Goal: Information Seeking & Learning: Learn about a topic

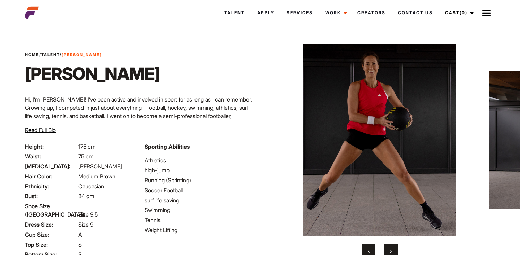
click at [490, 14] on img at bounding box center [486, 13] width 8 height 8
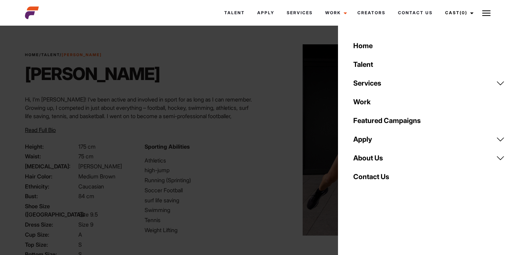
click at [162, 21] on div "Talent Apply Services Work Campaigns Creators Contact Us Cast (0) Casted Talent…" at bounding box center [300, 12] width 399 height 19
click at [175, 9] on div "Talent Apply Services Work Campaigns Creators Contact Us Cast (0) Casted Talent…" at bounding box center [300, 12] width 399 height 19
click at [270, 154] on div "Home / Talent / [PERSON_NAME] M [PERSON_NAME] M ‹ ›" at bounding box center [379, 173] width 239 height 290
click at [310, 209] on img at bounding box center [379, 139] width 206 height 191
click at [489, 17] on img at bounding box center [486, 13] width 8 height 8
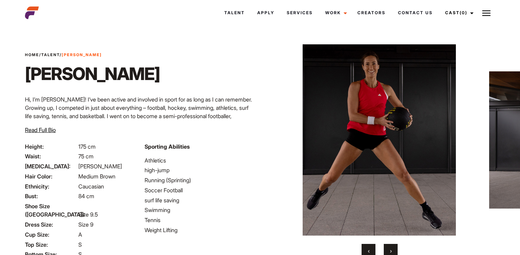
scroll to position [69, 0]
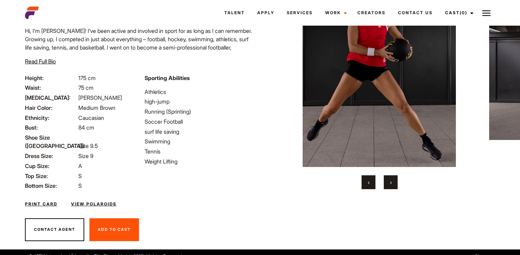
click at [85, 201] on link "View Polaroids" at bounding box center [93, 204] width 45 height 6
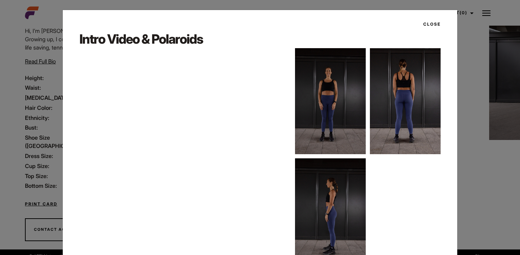
scroll to position [33, 0]
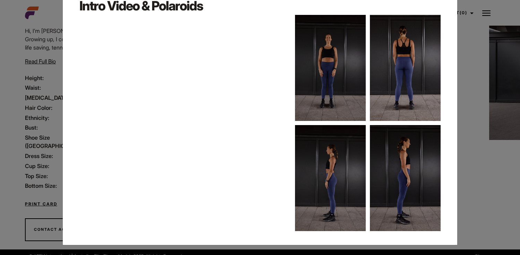
click at [469, 57] on div "Close Intro Video & Polaroids" at bounding box center [260, 127] width 520 height 255
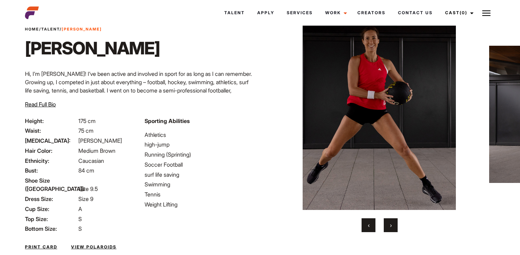
scroll to position [27, 0]
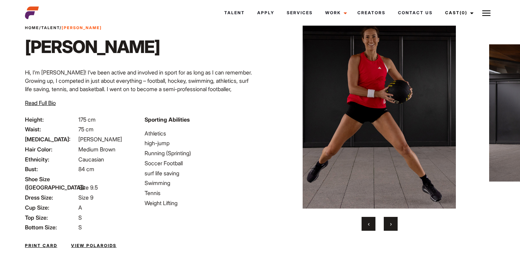
click at [387, 223] on button "›" at bounding box center [391, 224] width 14 height 14
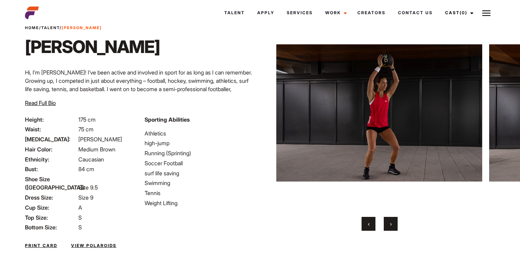
click at [387, 223] on button "›" at bounding box center [391, 224] width 14 height 14
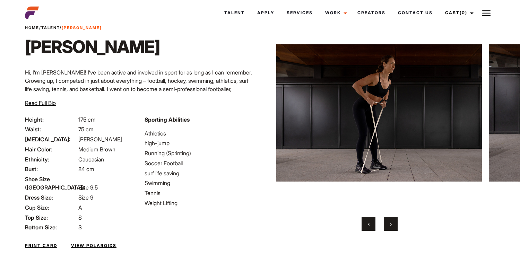
click at [387, 223] on button "›" at bounding box center [391, 224] width 14 height 14
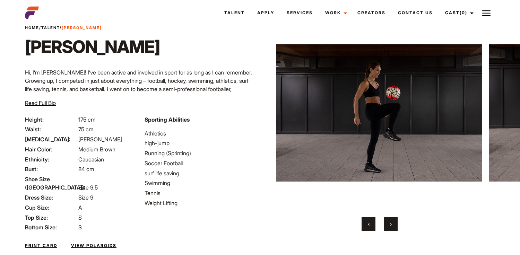
click at [387, 223] on button "›" at bounding box center [391, 224] width 14 height 14
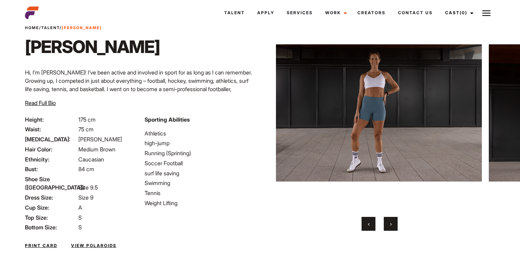
click at [387, 223] on button "›" at bounding box center [391, 224] width 14 height 14
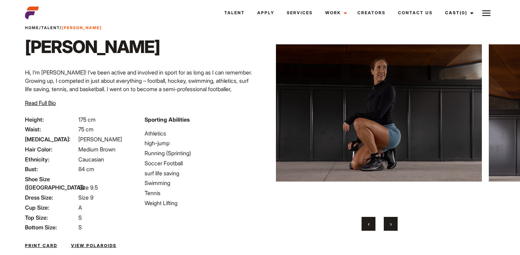
click at [387, 223] on button "›" at bounding box center [391, 224] width 14 height 14
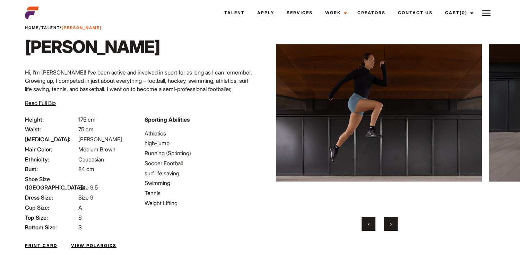
click at [387, 223] on button "›" at bounding box center [391, 224] width 14 height 14
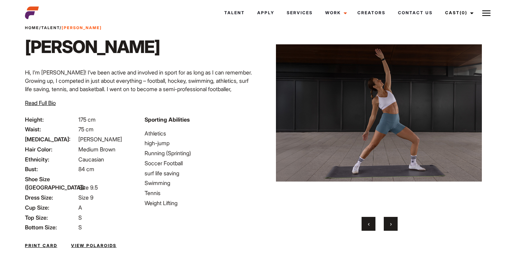
click at [387, 223] on button "›" at bounding box center [391, 224] width 14 height 14
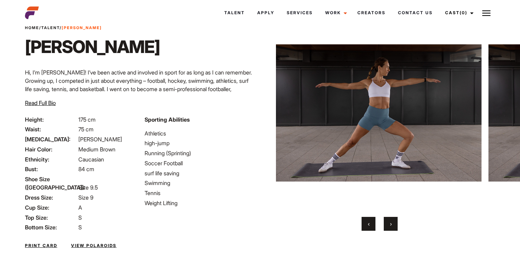
click at [387, 223] on button "›" at bounding box center [391, 224] width 14 height 14
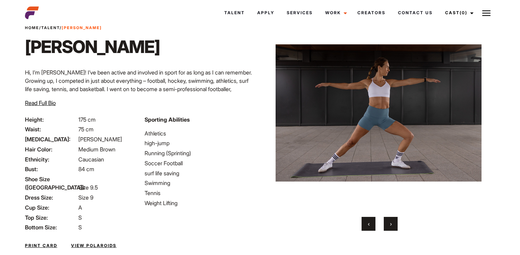
click at [387, 223] on button "›" at bounding box center [391, 224] width 14 height 14
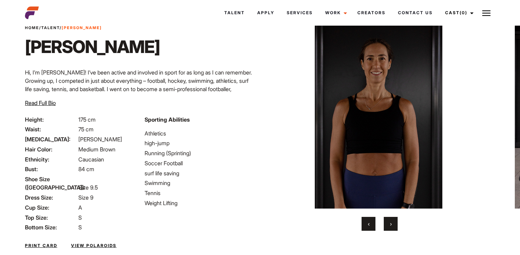
click at [387, 223] on button "›" at bounding box center [391, 224] width 14 height 14
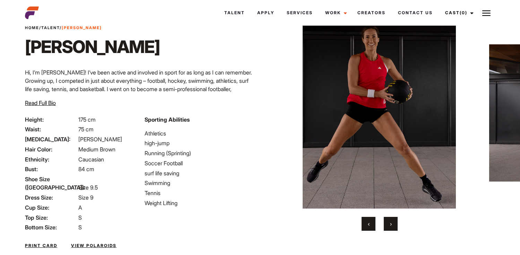
click at [387, 223] on button "›" at bounding box center [391, 224] width 14 height 14
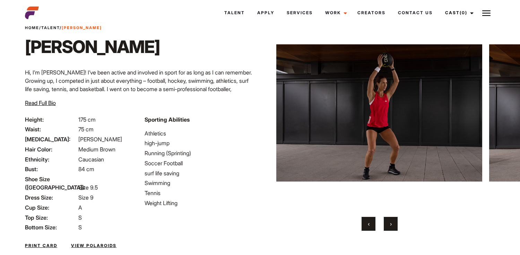
click at [373, 222] on button "‹" at bounding box center [368, 224] width 14 height 14
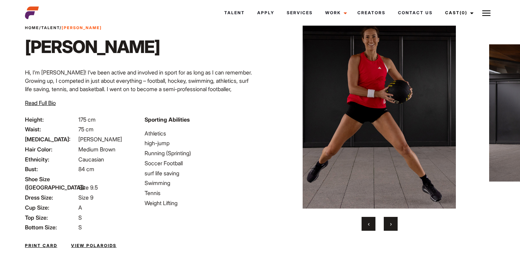
click at [364, 75] on img at bounding box center [379, 112] width 206 height 191
drag, startPoint x: 374, startPoint y: 74, endPoint x: 244, endPoint y: 18, distance: 141.6
click at [0, 1] on body "Talent Apply Services Work Campaigns Creators Contact Us Cast (0) Casted Talent…" at bounding box center [260, 153] width 520 height 304
